Goal: Task Accomplishment & Management: Use online tool/utility

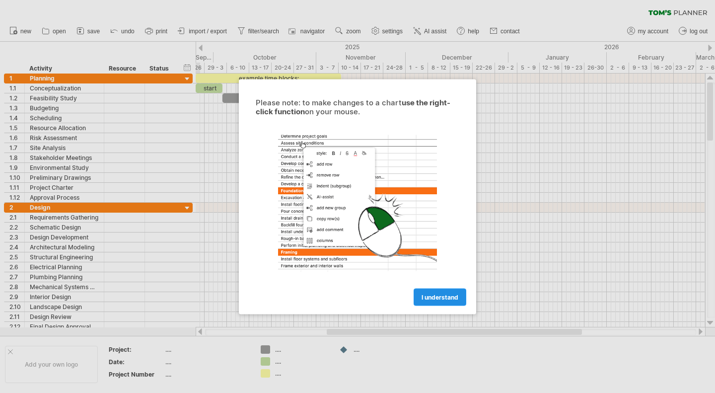
click at [436, 294] on span "I understand" at bounding box center [439, 296] width 37 height 7
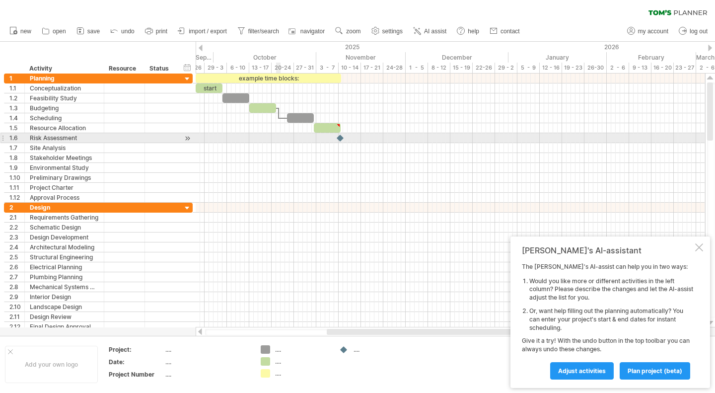
click at [277, 136] on div at bounding box center [450, 138] width 509 height 10
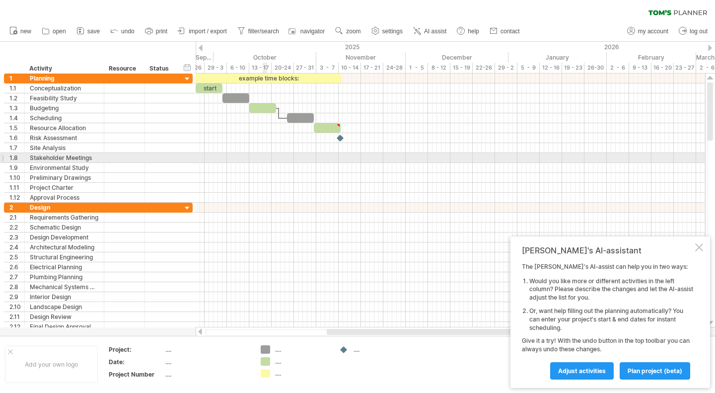
click at [263, 155] on div at bounding box center [450, 158] width 509 height 10
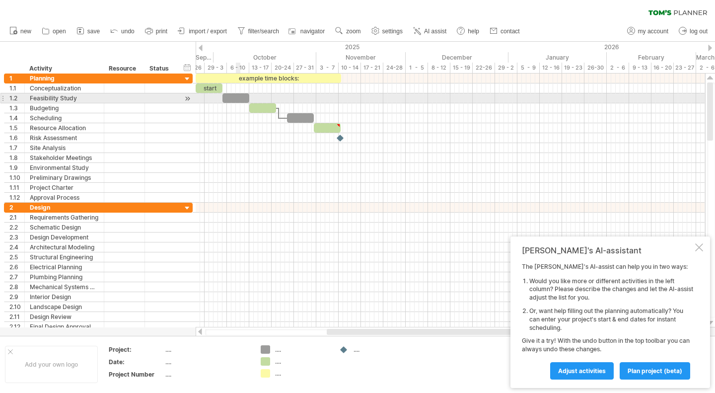
click at [240, 101] on div "​" at bounding box center [235, 97] width 27 height 9
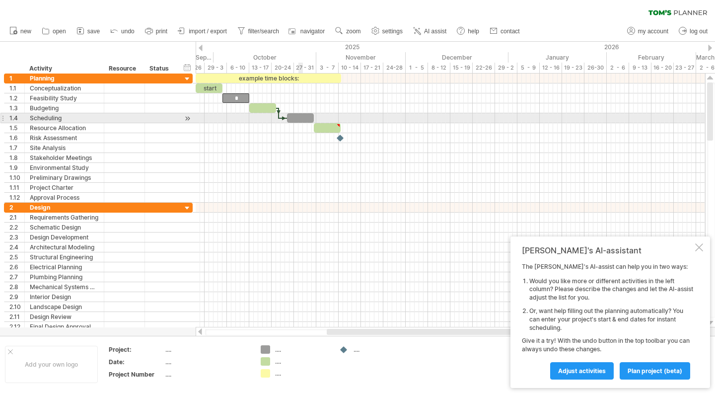
click at [300, 119] on div "​" at bounding box center [300, 117] width 27 height 9
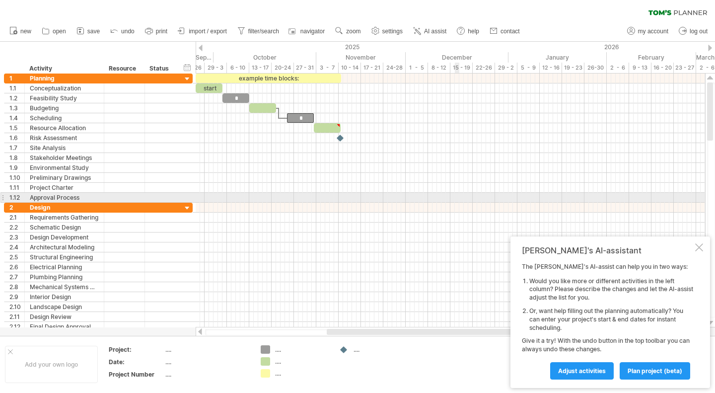
click at [457, 193] on div at bounding box center [450, 198] width 509 height 10
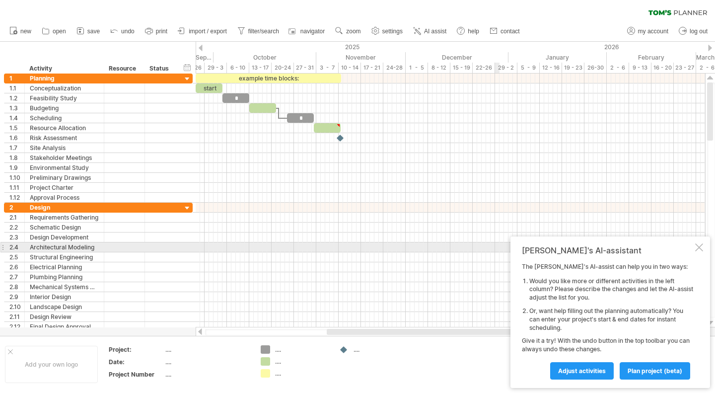
click at [696, 252] on div "[PERSON_NAME]'s AI-assistant The [PERSON_NAME]'s AI-assist can help you in two …" at bounding box center [610, 311] width 200 height 151
click at [697, 246] on div at bounding box center [699, 247] width 8 height 8
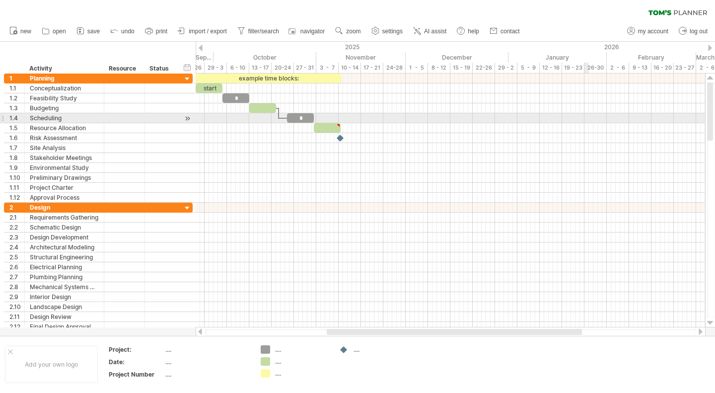
click at [588, 121] on div at bounding box center [450, 118] width 509 height 10
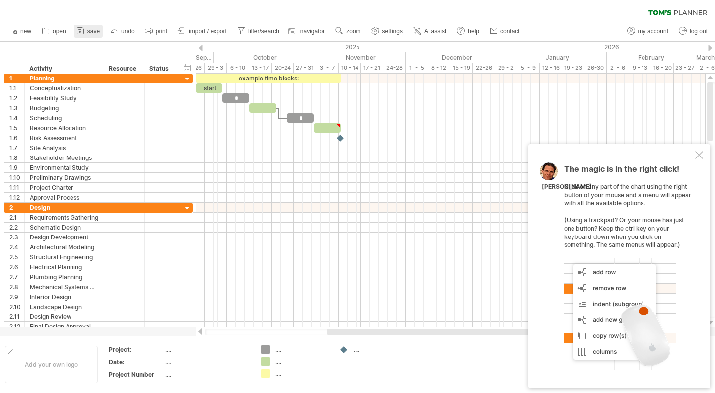
click at [80, 35] on icon at bounding box center [80, 31] width 10 height 10
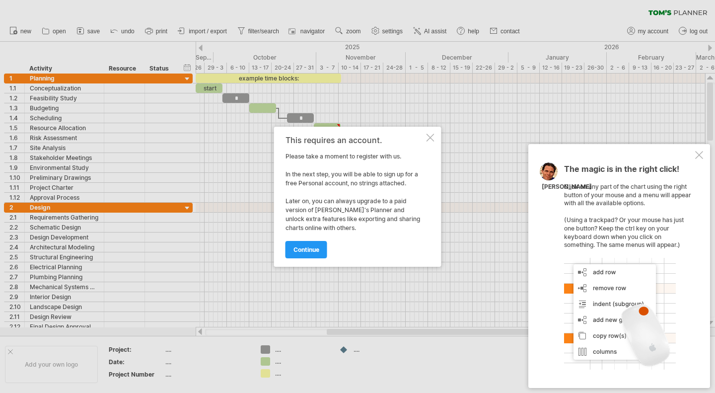
click at [434, 135] on div at bounding box center [430, 138] width 8 height 8
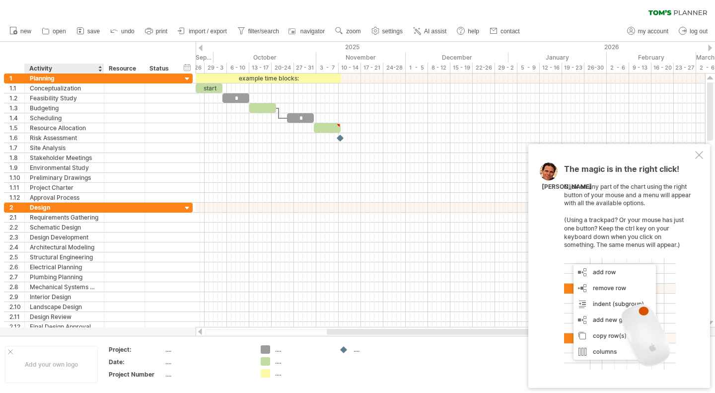
click at [66, 49] on div "hide start/end/duration show start/end/duration ******** Activity ******** Reso…" at bounding box center [98, 58] width 196 height 32
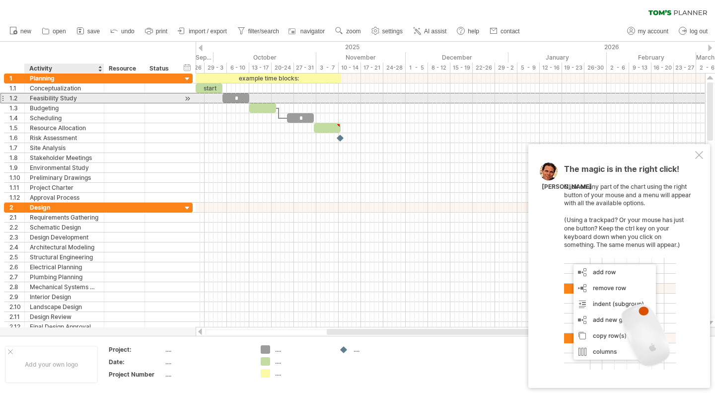
click at [69, 94] on div "Feasibility Study" at bounding box center [64, 97] width 69 height 9
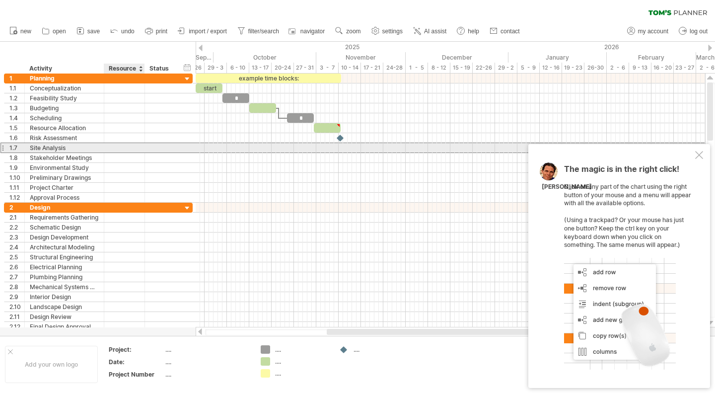
click at [112, 144] on div at bounding box center [124, 147] width 30 height 9
